Goal: Find contact information

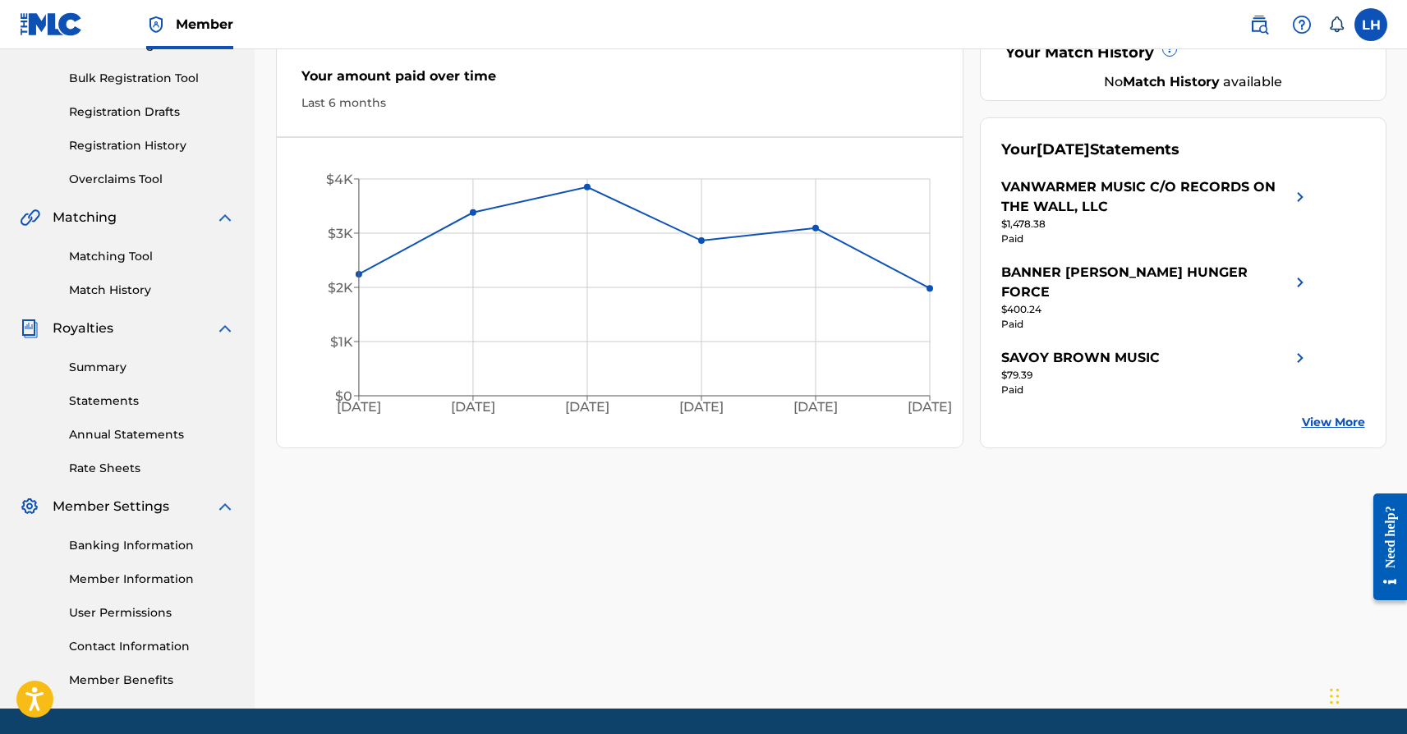
scroll to position [237, 0]
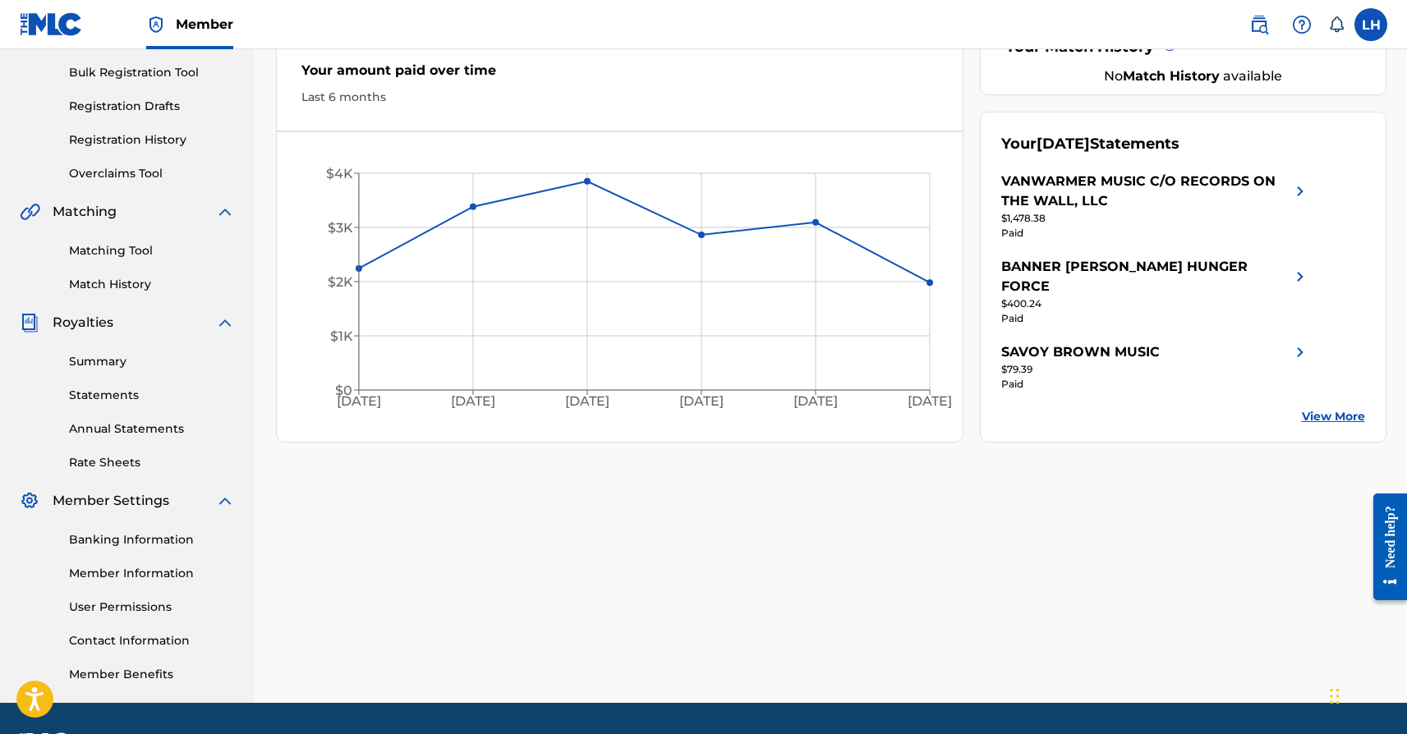
click at [143, 638] on link "Contact Information" at bounding box center [152, 640] width 166 height 17
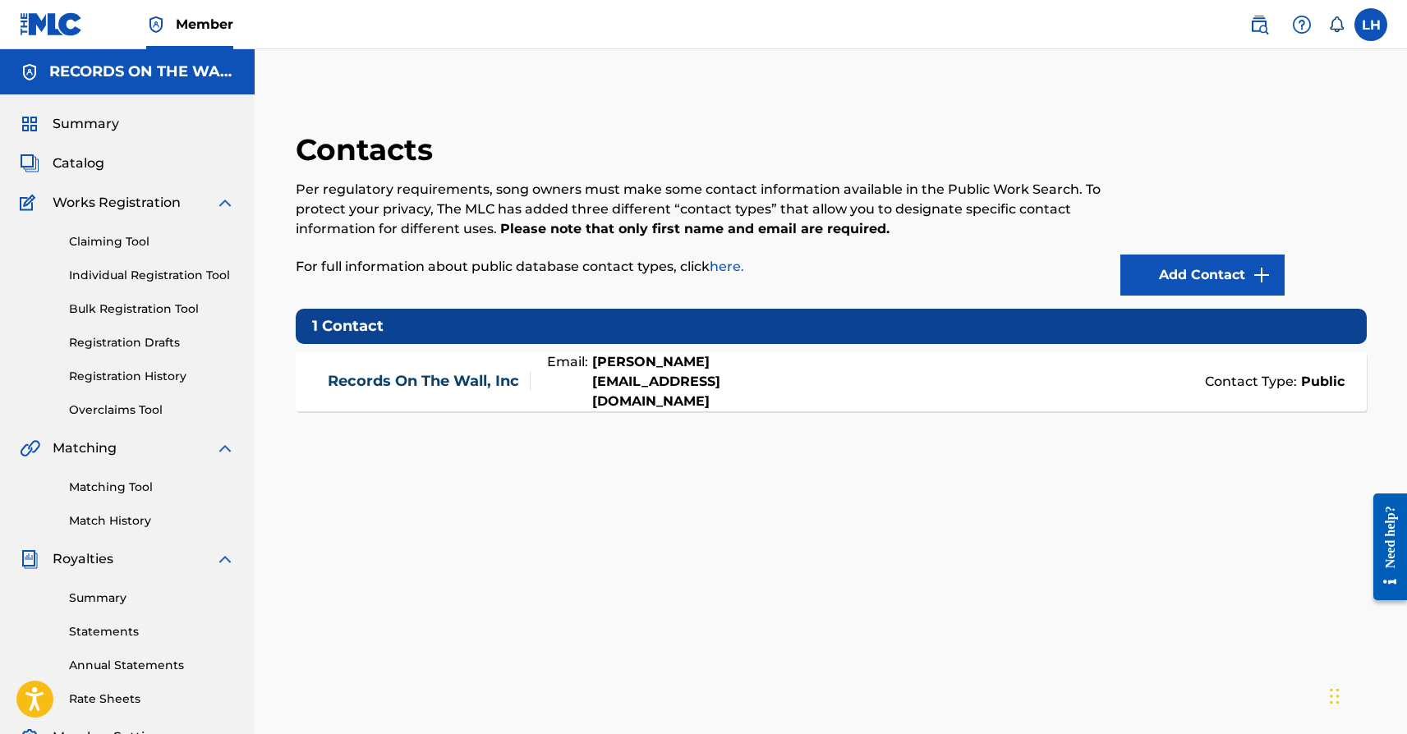
click at [365, 380] on link "Records On The Wall, Inc" at bounding box center [423, 381] width 191 height 19
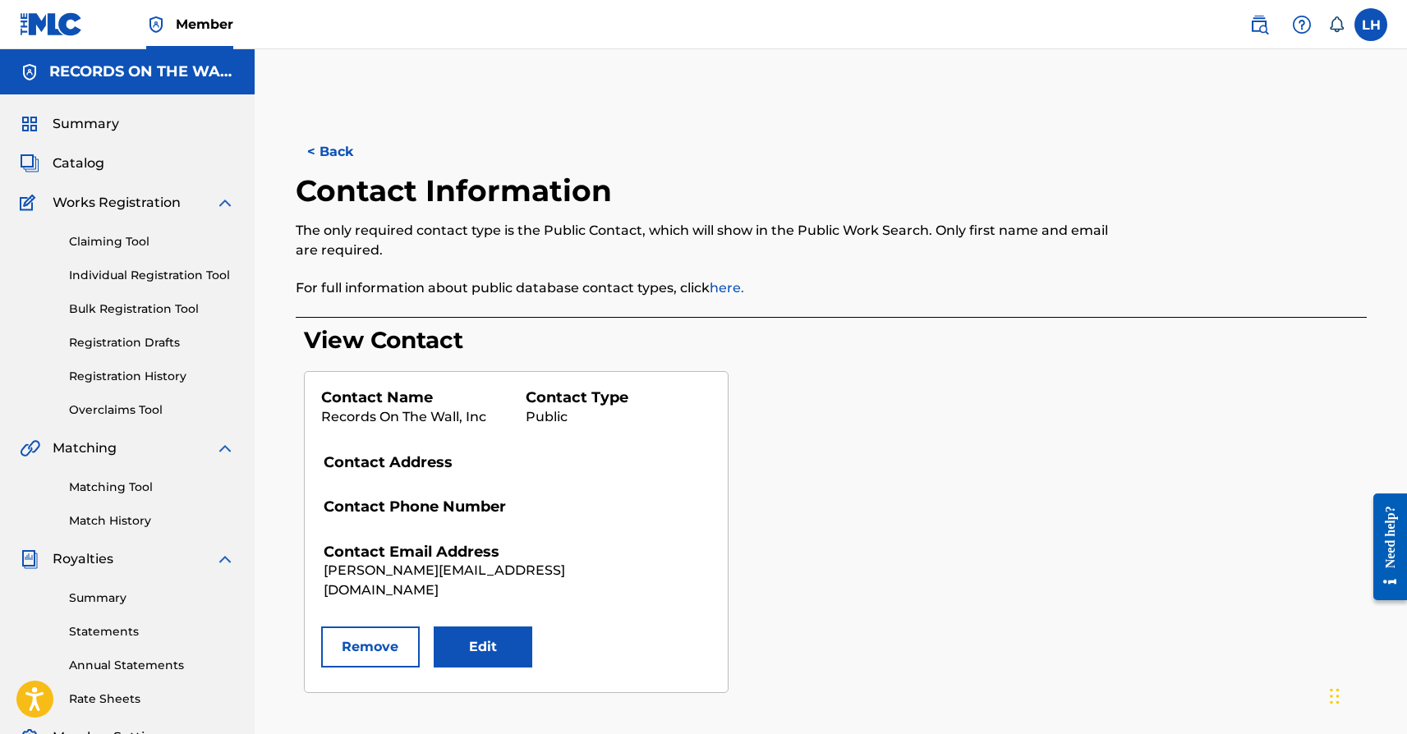
click at [1087, 468] on div "View Contact Contact Name Records On The Wall, Inc Contact Type Public Contact …" at bounding box center [835, 509] width 1063 height 367
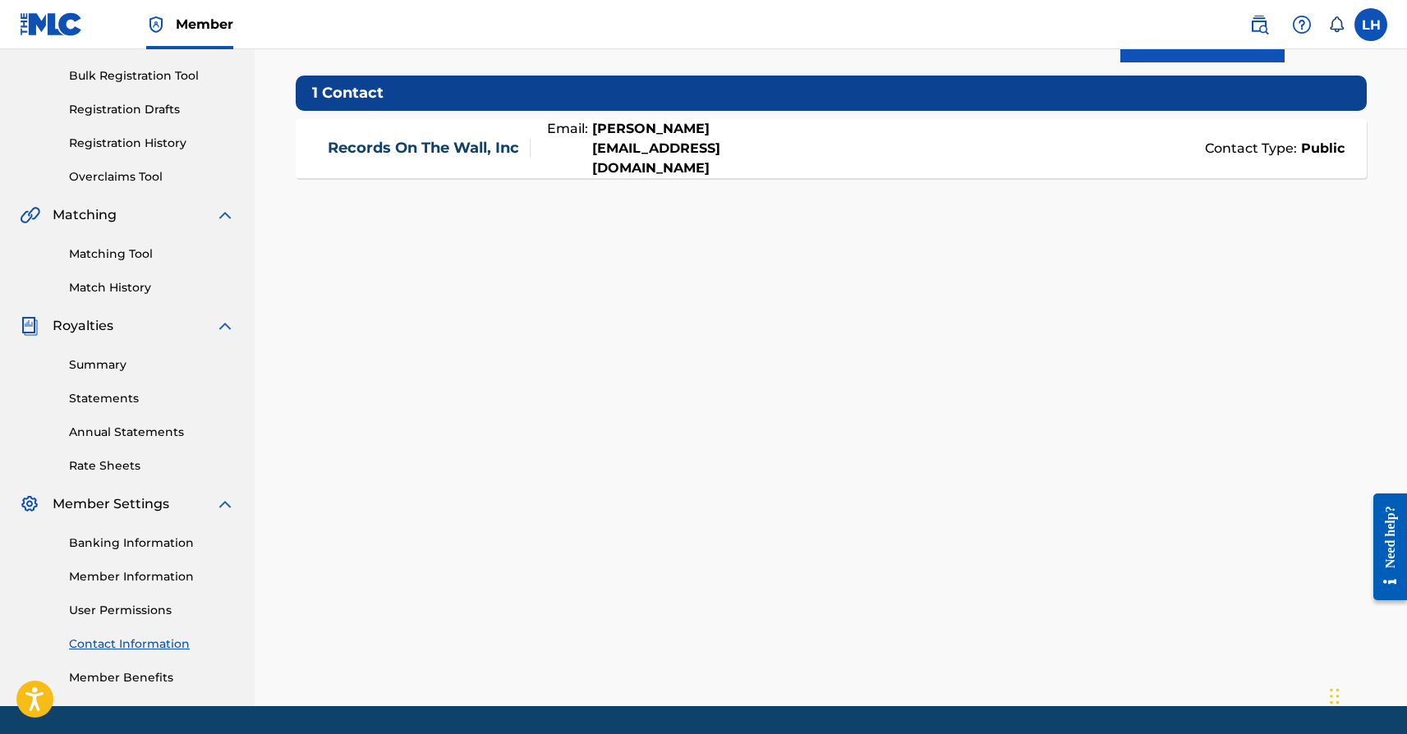
scroll to position [284, 0]
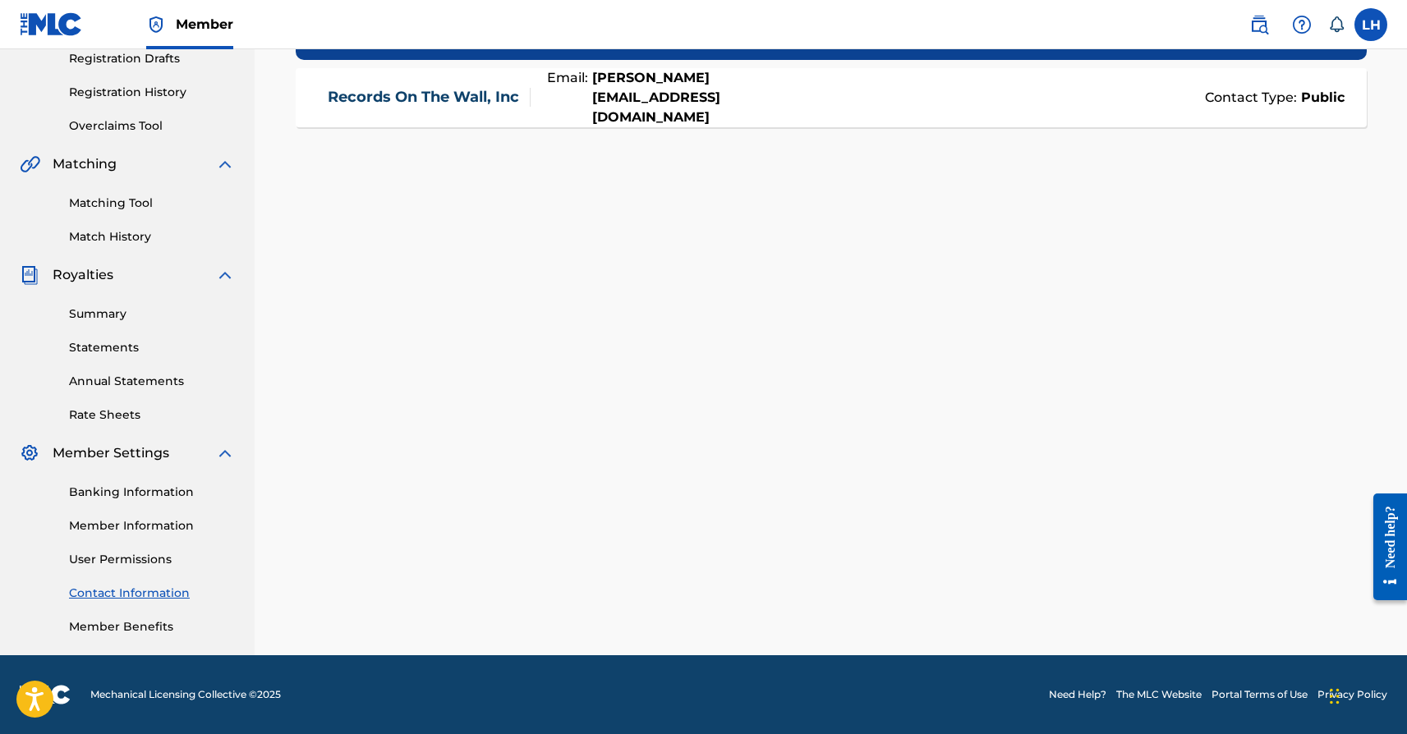
click at [90, 386] on link "Annual Statements" at bounding box center [152, 381] width 166 height 17
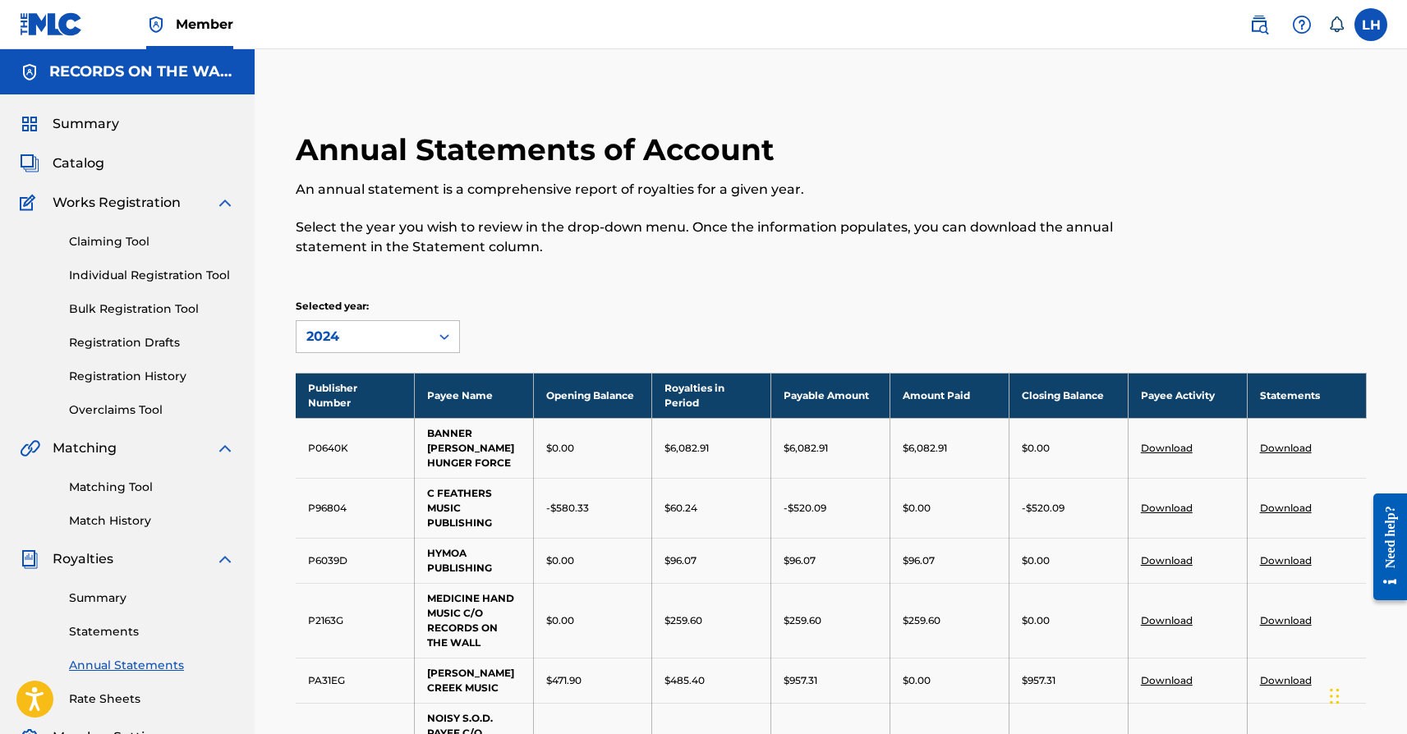
click at [49, 34] on img at bounding box center [51, 24] width 63 height 24
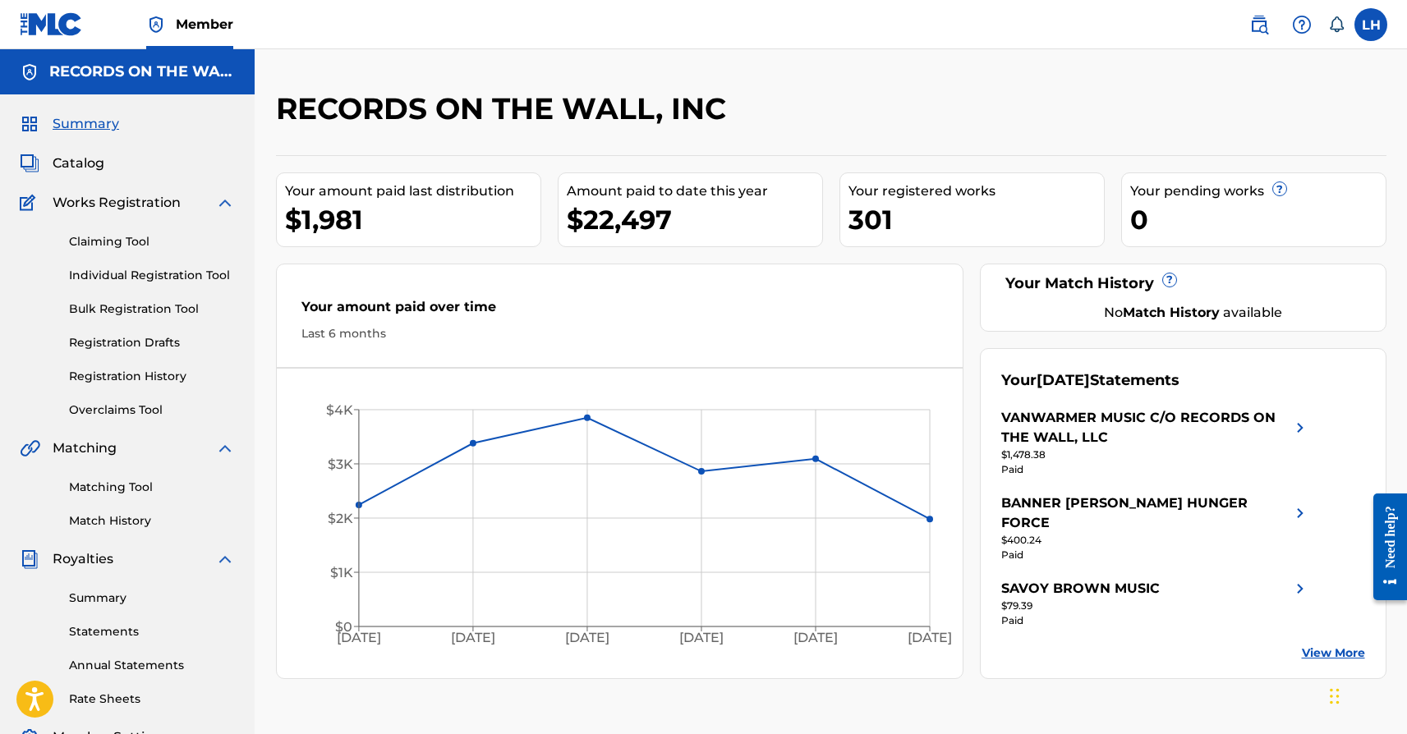
click at [1368, 14] on label at bounding box center [1370, 24] width 33 height 33
click at [1371, 25] on input "LH [PERSON_NAME] [PERSON_NAME][EMAIL_ADDRESS][DOMAIN_NAME] Notification Prefere…" at bounding box center [1371, 25] width 0 height 0
click at [1216, 230] on p "Log out" at bounding box center [1212, 232] width 39 height 15
click at [1371, 25] on input "LH [PERSON_NAME] [PERSON_NAME][EMAIL_ADDRESS][DOMAIN_NAME] Notification Prefere…" at bounding box center [1371, 25] width 0 height 0
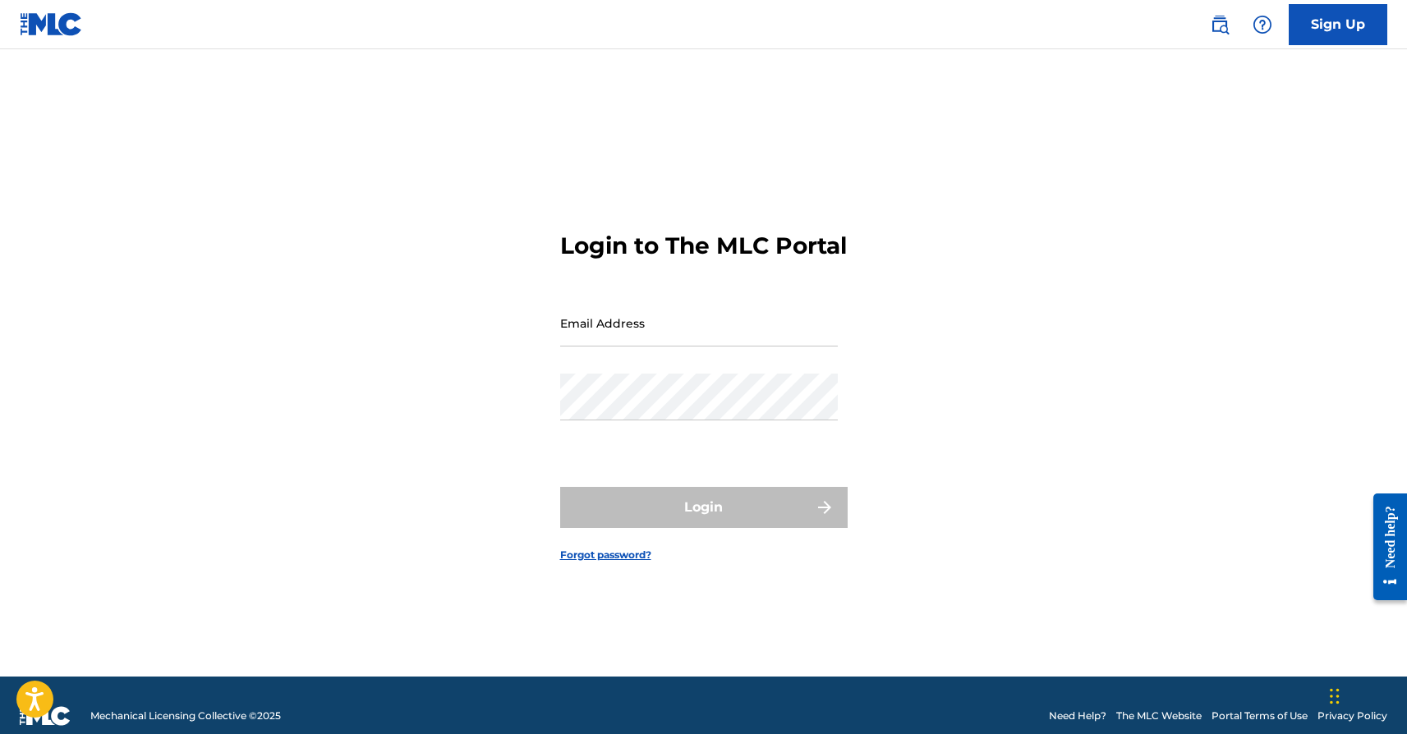
click at [27, 30] on img at bounding box center [51, 24] width 63 height 24
